Goal: Task Accomplishment & Management: Manage account settings

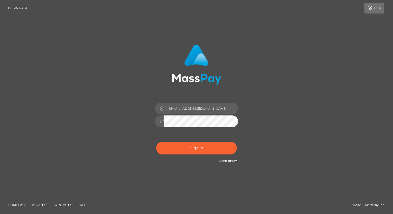
type input "[EMAIL_ADDRESS][DOMAIN_NAME]"
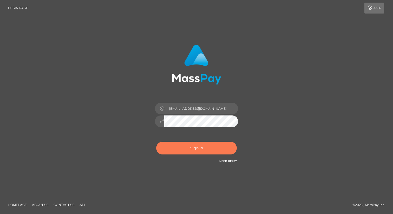
click at [184, 147] on button "Sign in" at bounding box center [196, 148] width 81 height 13
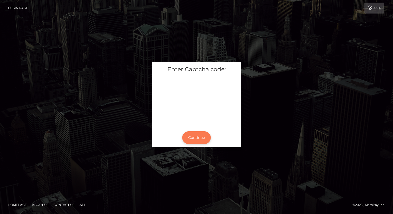
click at [189, 136] on button "Continue" at bounding box center [196, 137] width 29 height 13
